Goal: Transaction & Acquisition: Subscribe to service/newsletter

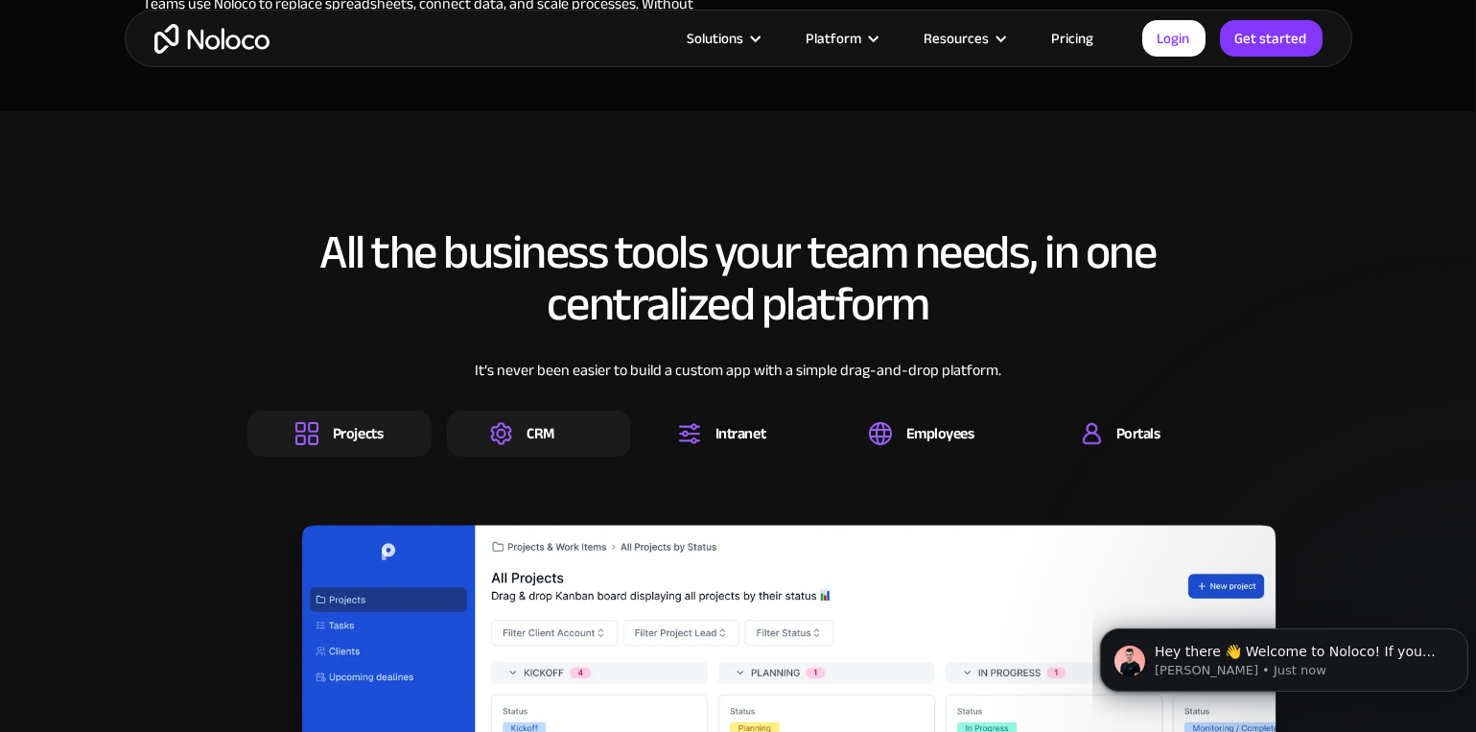
scroll to position [2781, 0]
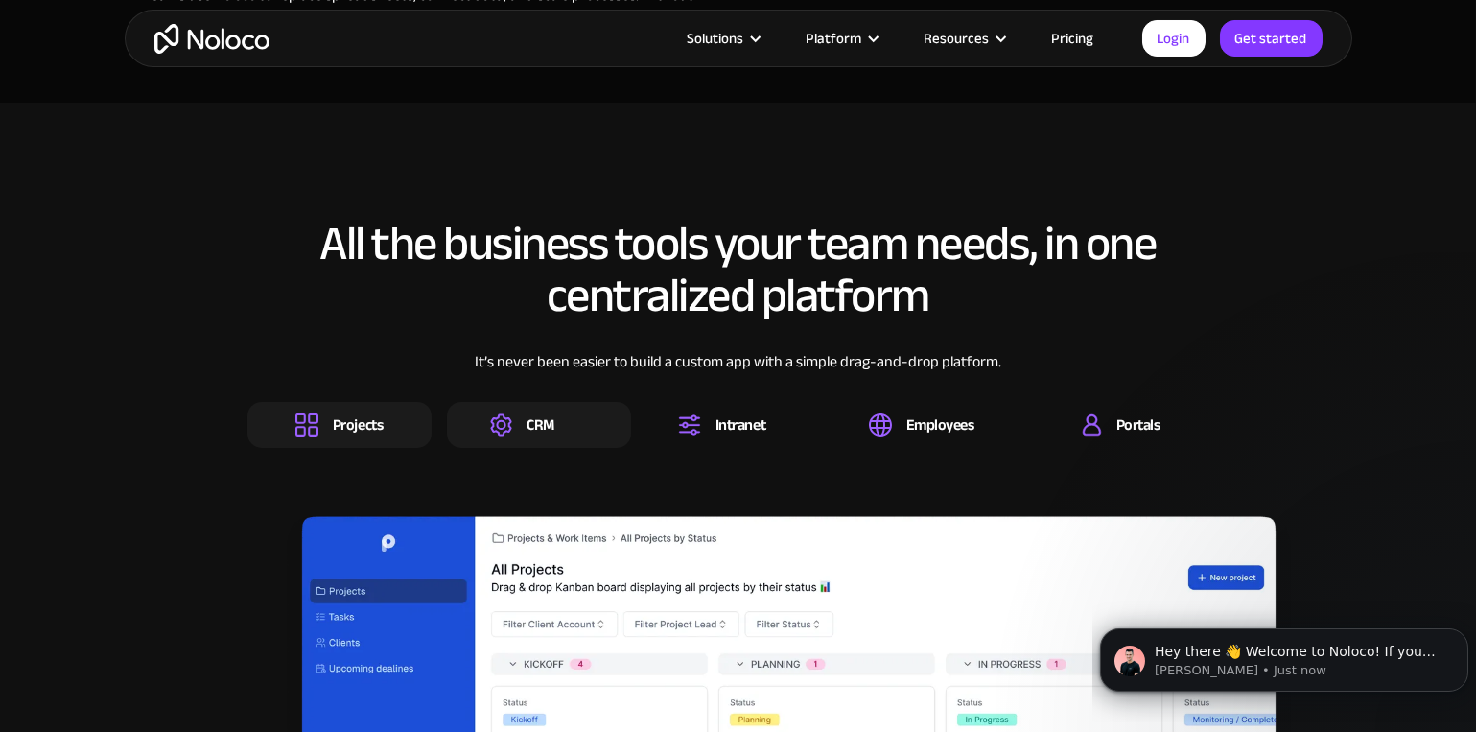
click at [612, 431] on div "CRM" at bounding box center [539, 425] width 184 height 46
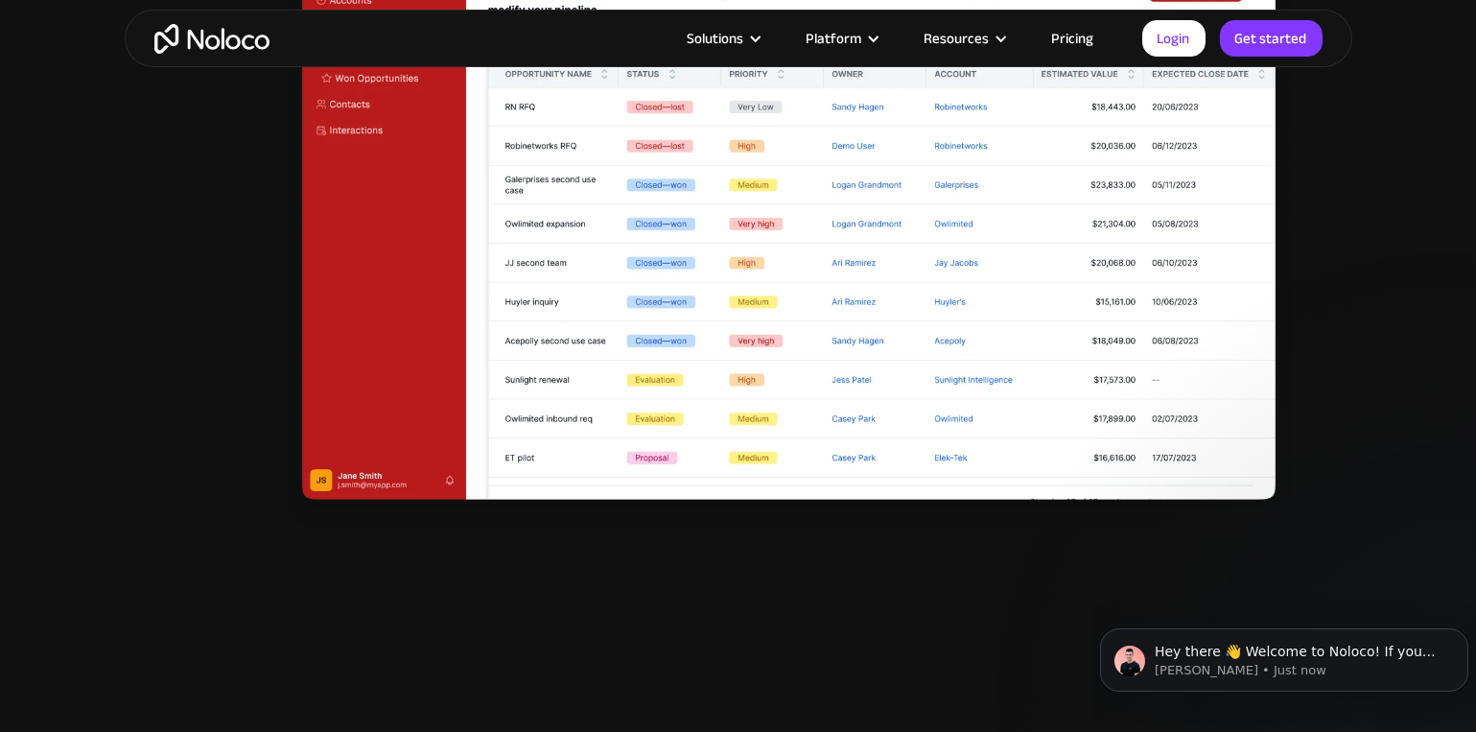
scroll to position [3260, 0]
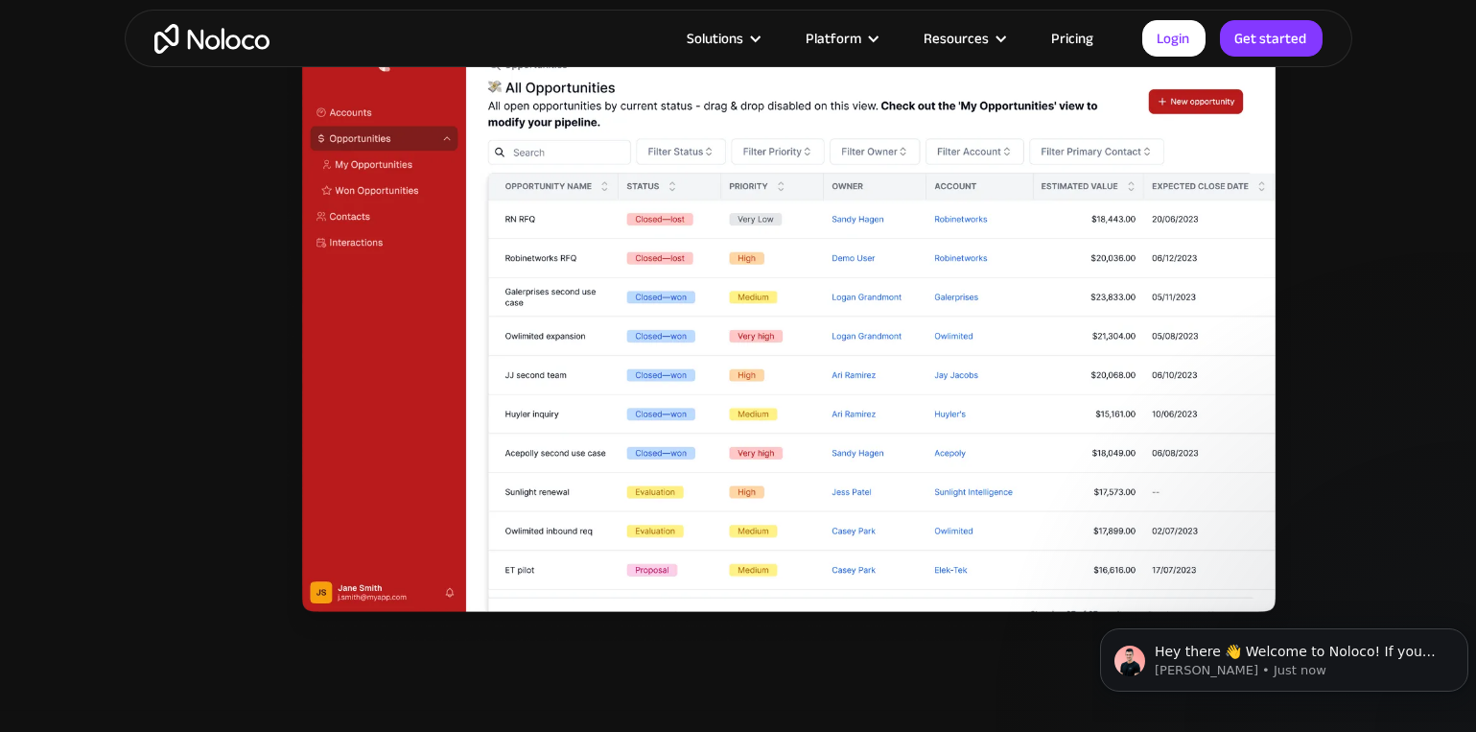
click at [1065, 26] on link "Pricing" at bounding box center [1073, 38] width 90 height 25
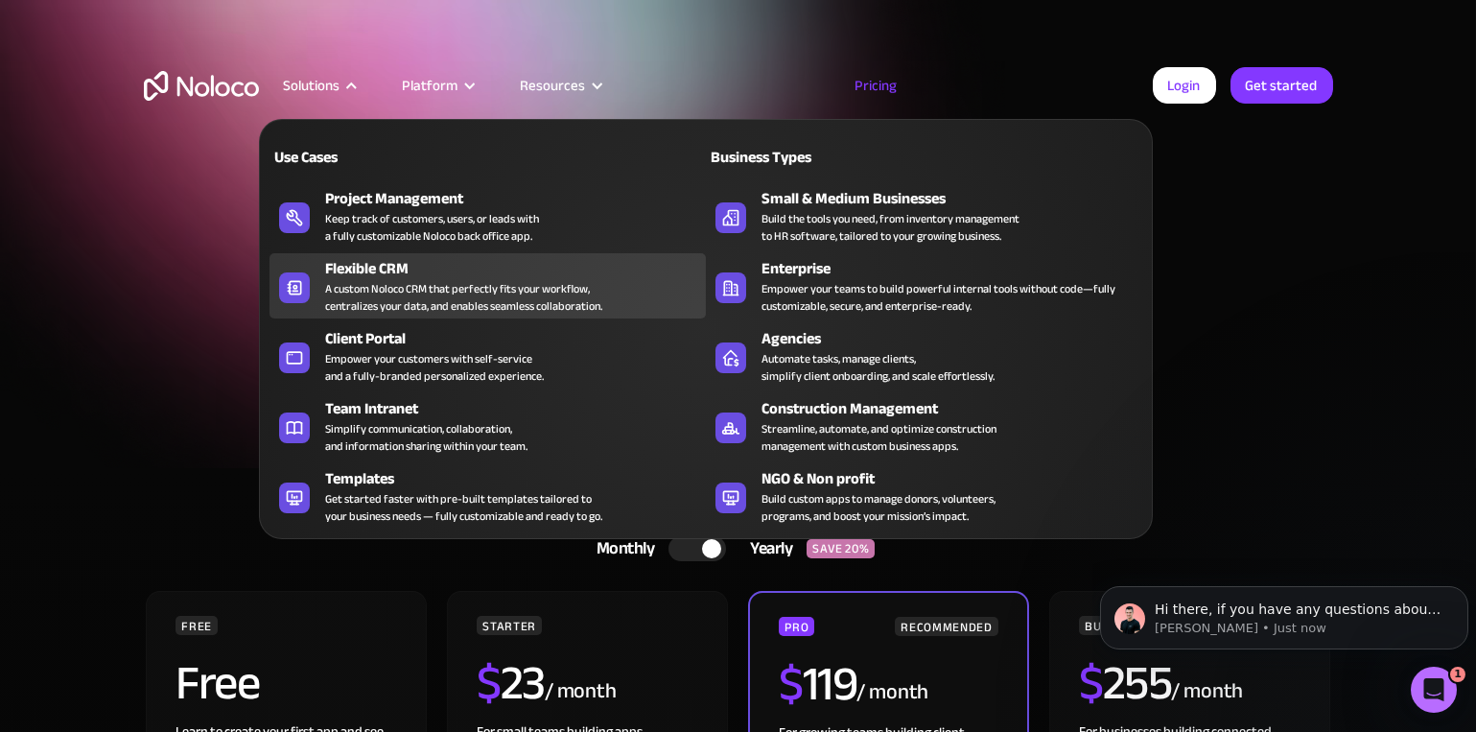
click at [467, 304] on div "A custom Noloco CRM that perfectly fits your workflow, centralizes your data, a…" at bounding box center [463, 297] width 277 height 35
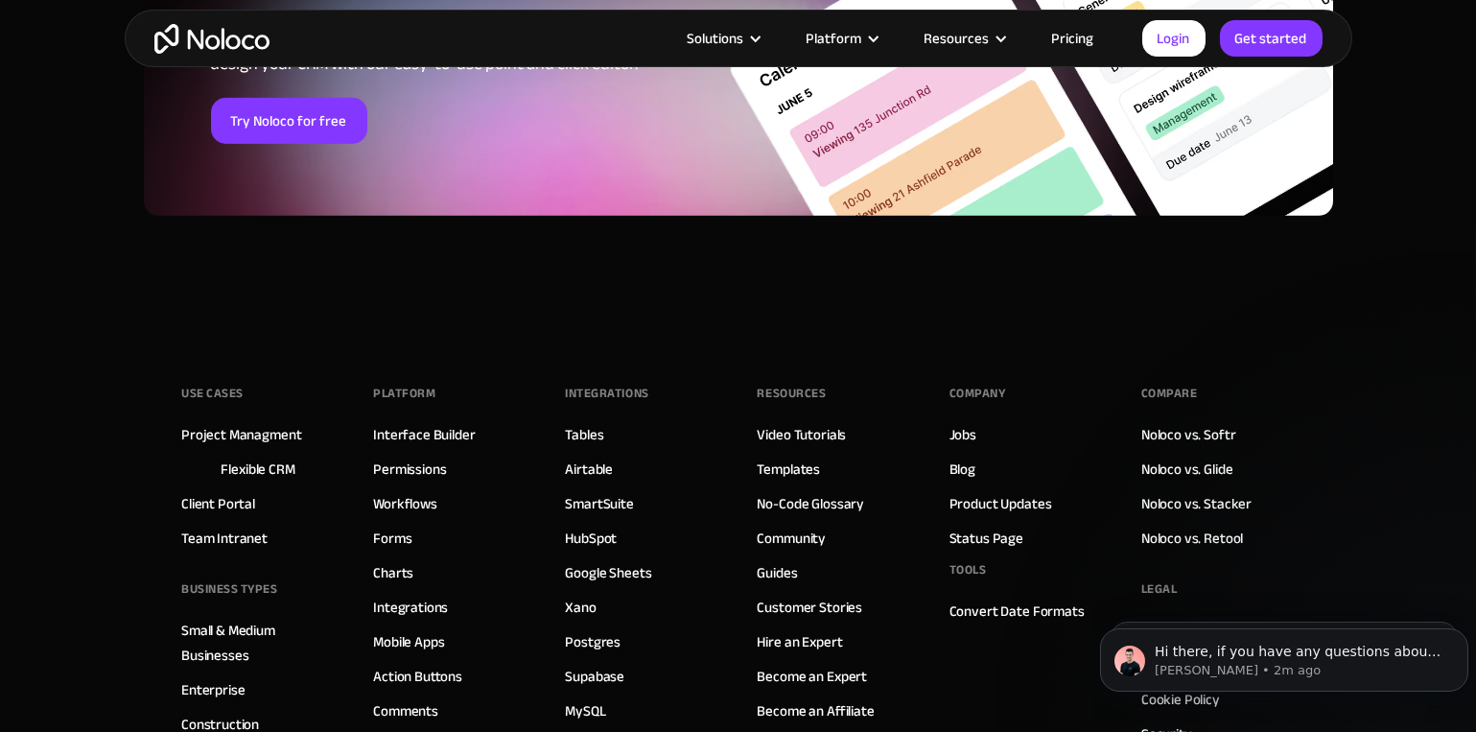
scroll to position [8054, 0]
click at [1244, 659] on div "Hi there, if you have any questions about our pricing, just let us know! [GEOGR…" at bounding box center [1298, 651] width 295 height 25
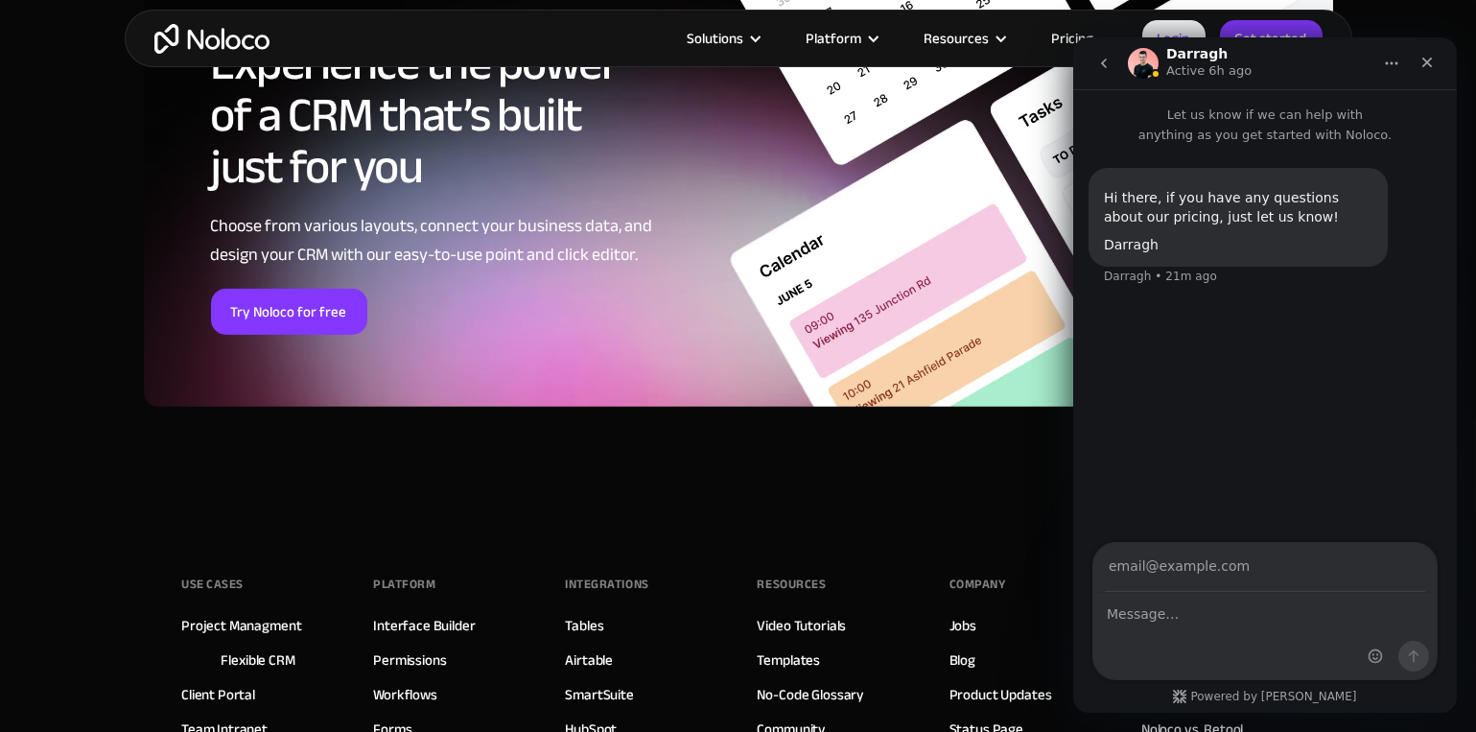
scroll to position [7671, 0]
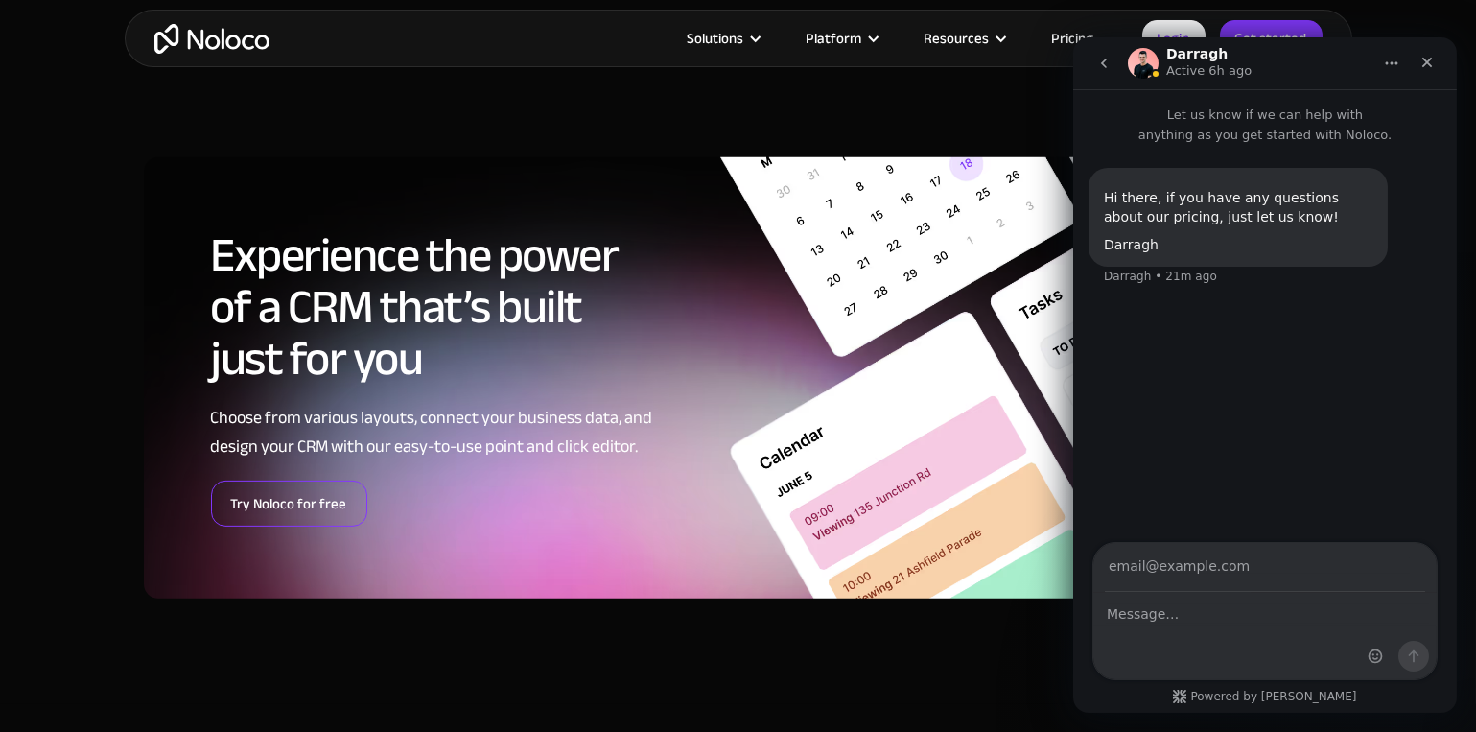
click at [291, 491] on link "Try Noloco for free" at bounding box center [289, 503] width 156 height 46
